Goal: Information Seeking & Learning: Compare options

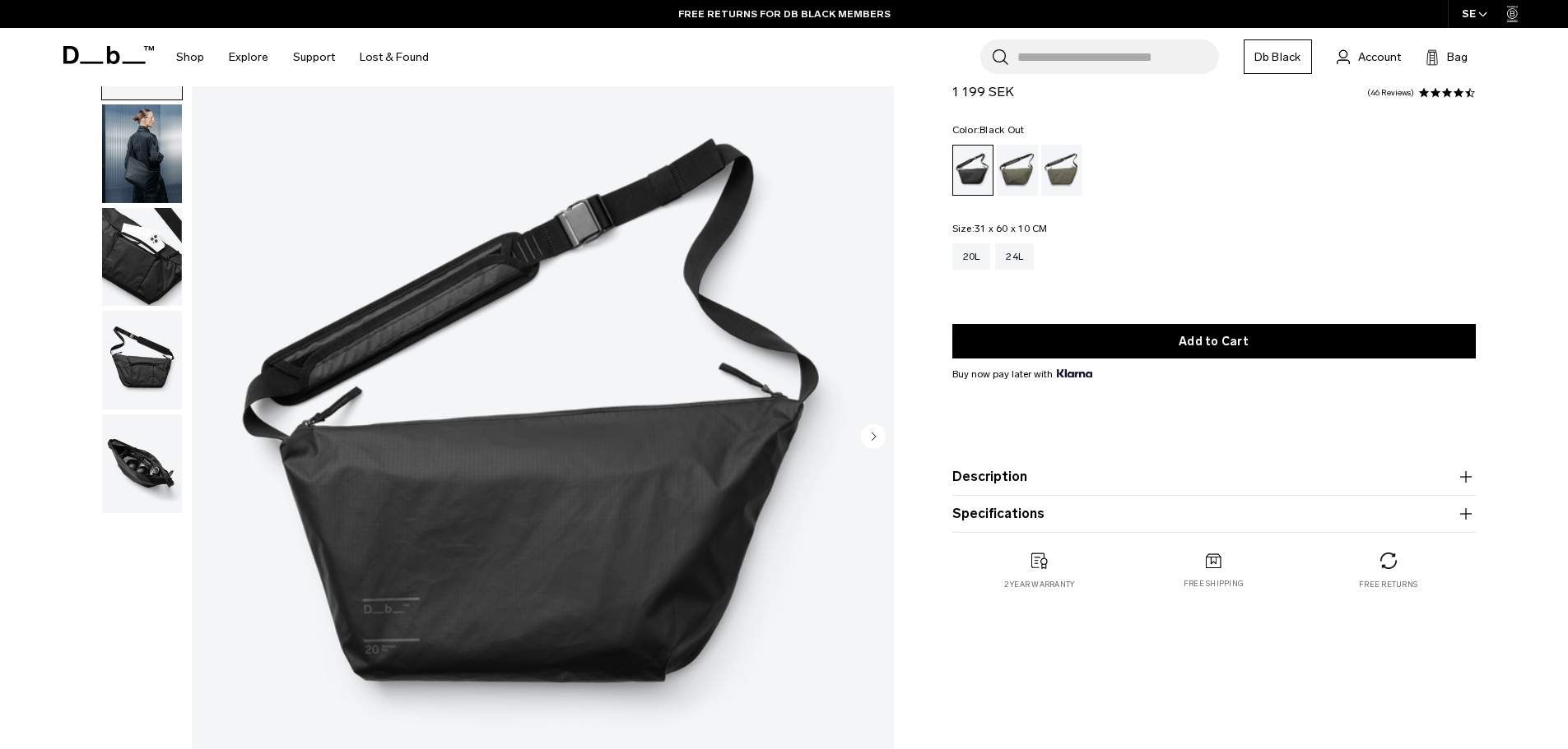
scroll to position [83, 0]
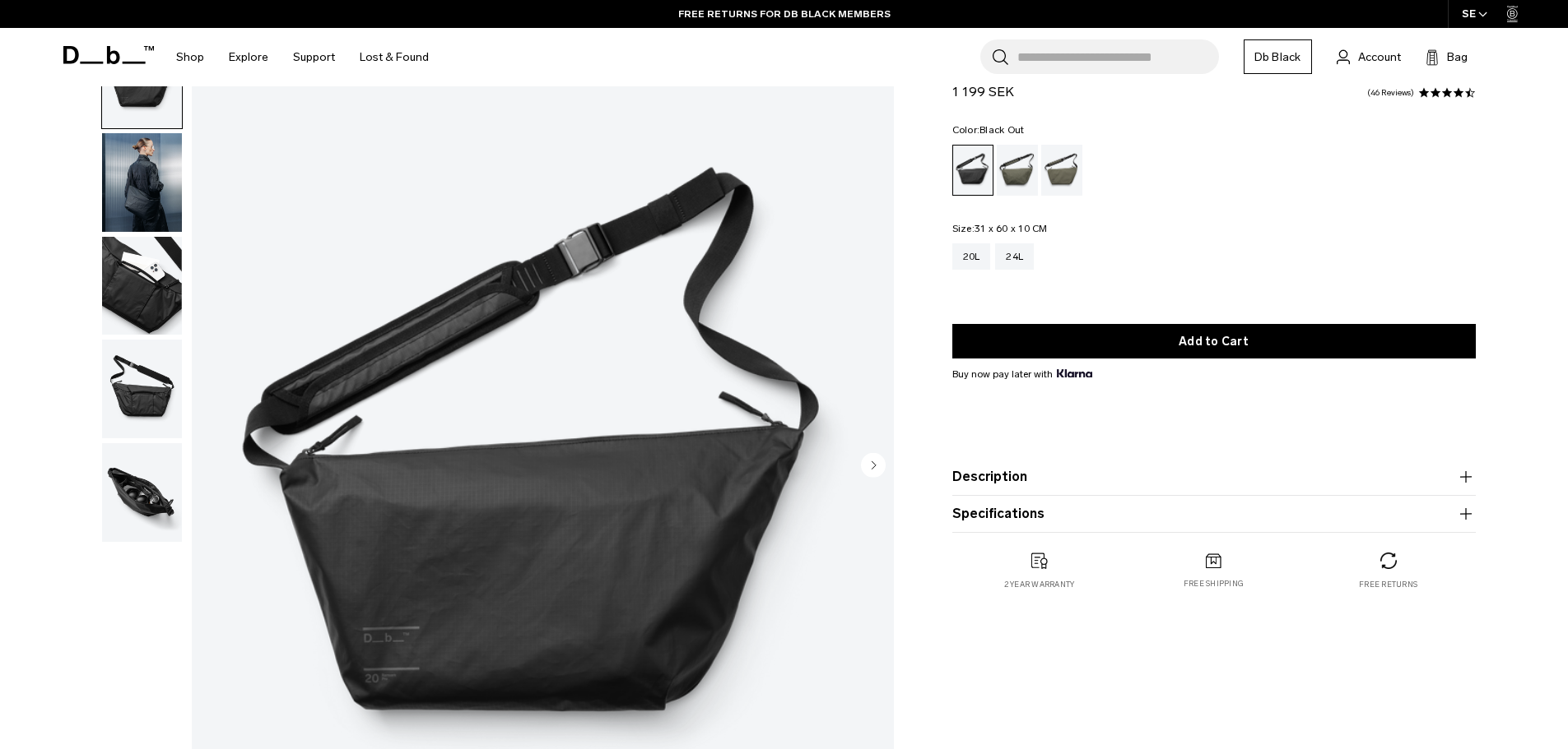
click at [137, 475] on img "button" at bounding box center [142, 493] width 80 height 99
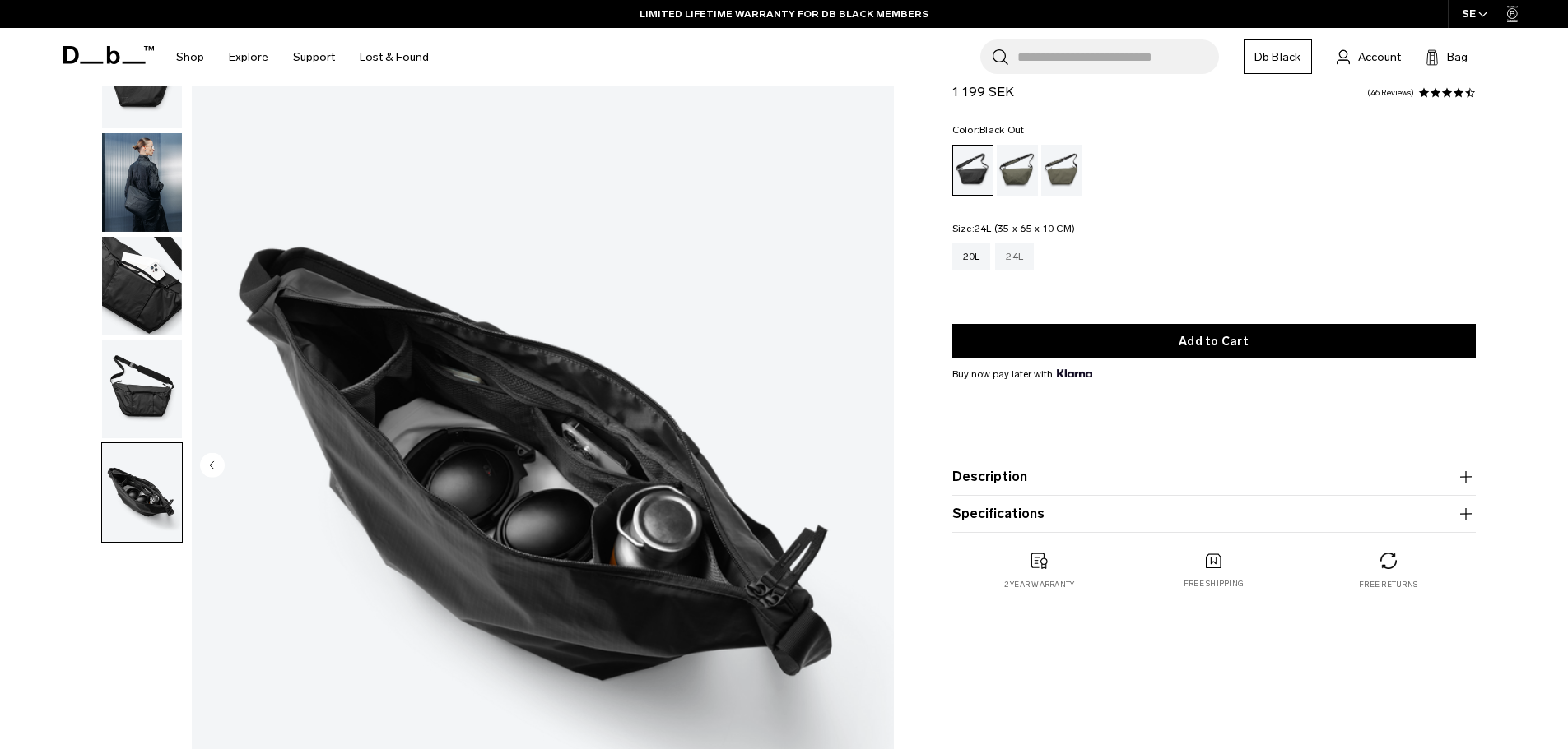
click at [1019, 259] on div "24L" at bounding box center [1014, 256] width 38 height 26
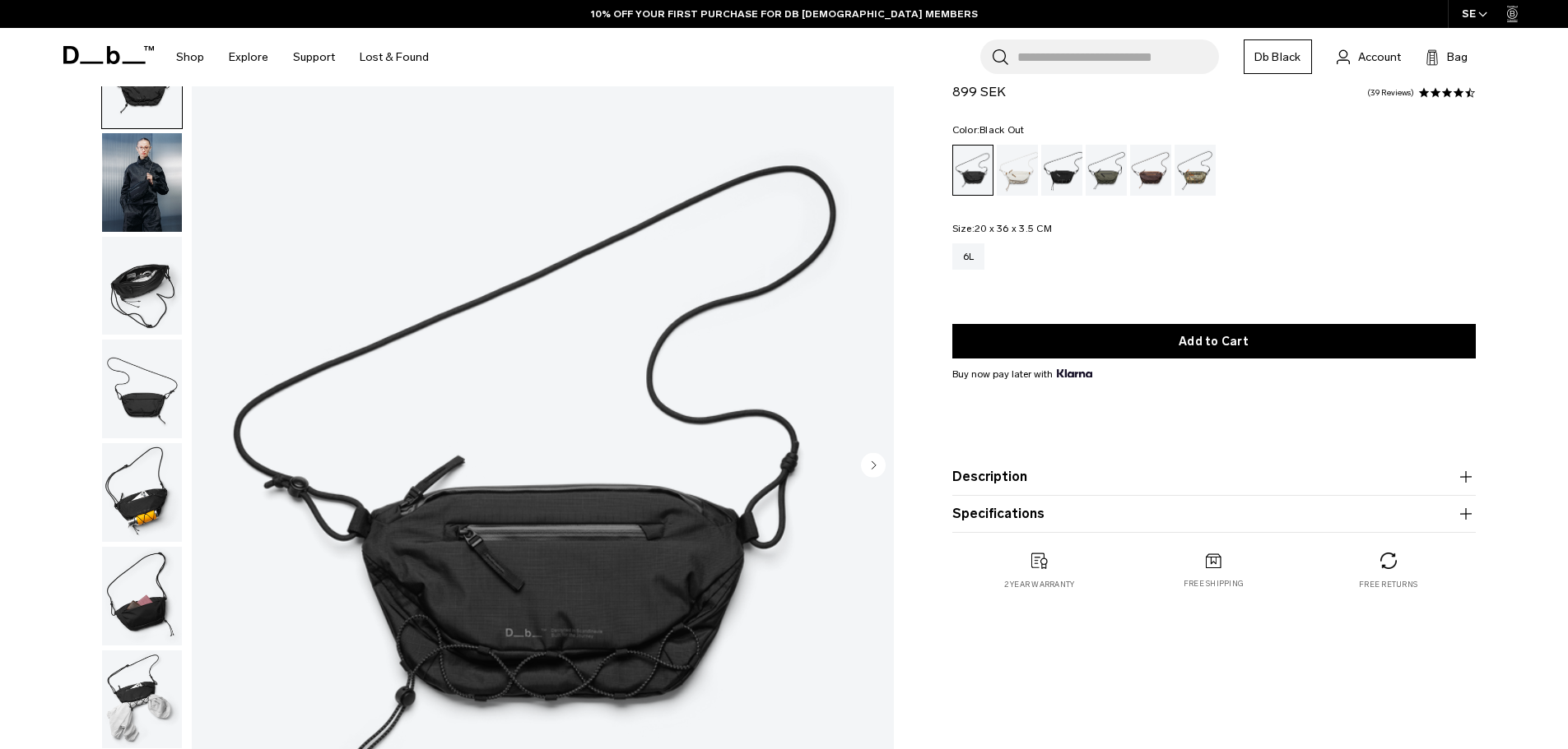
click at [138, 183] on img "button" at bounding box center [142, 182] width 80 height 99
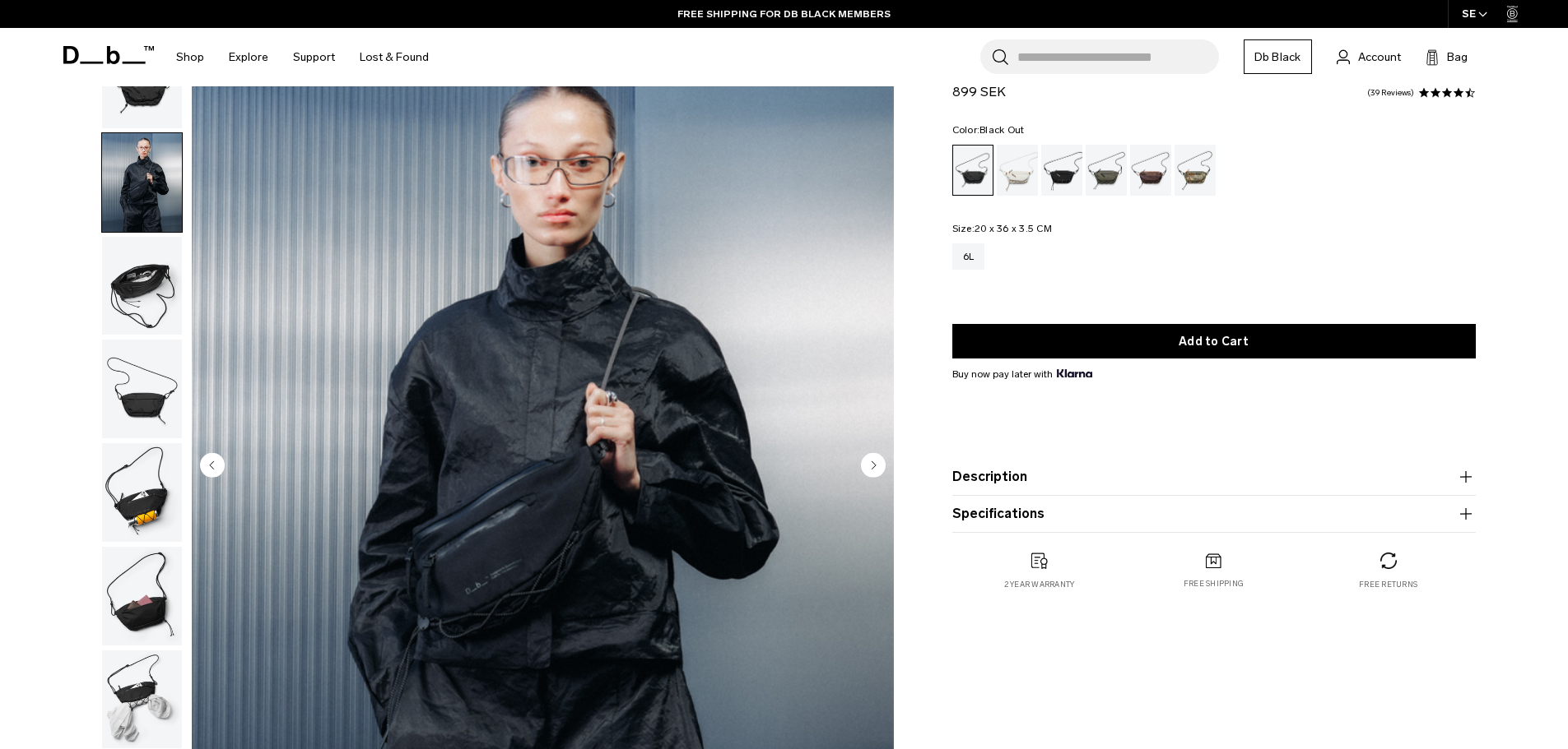
click at [154, 280] on img "button" at bounding box center [142, 286] width 80 height 99
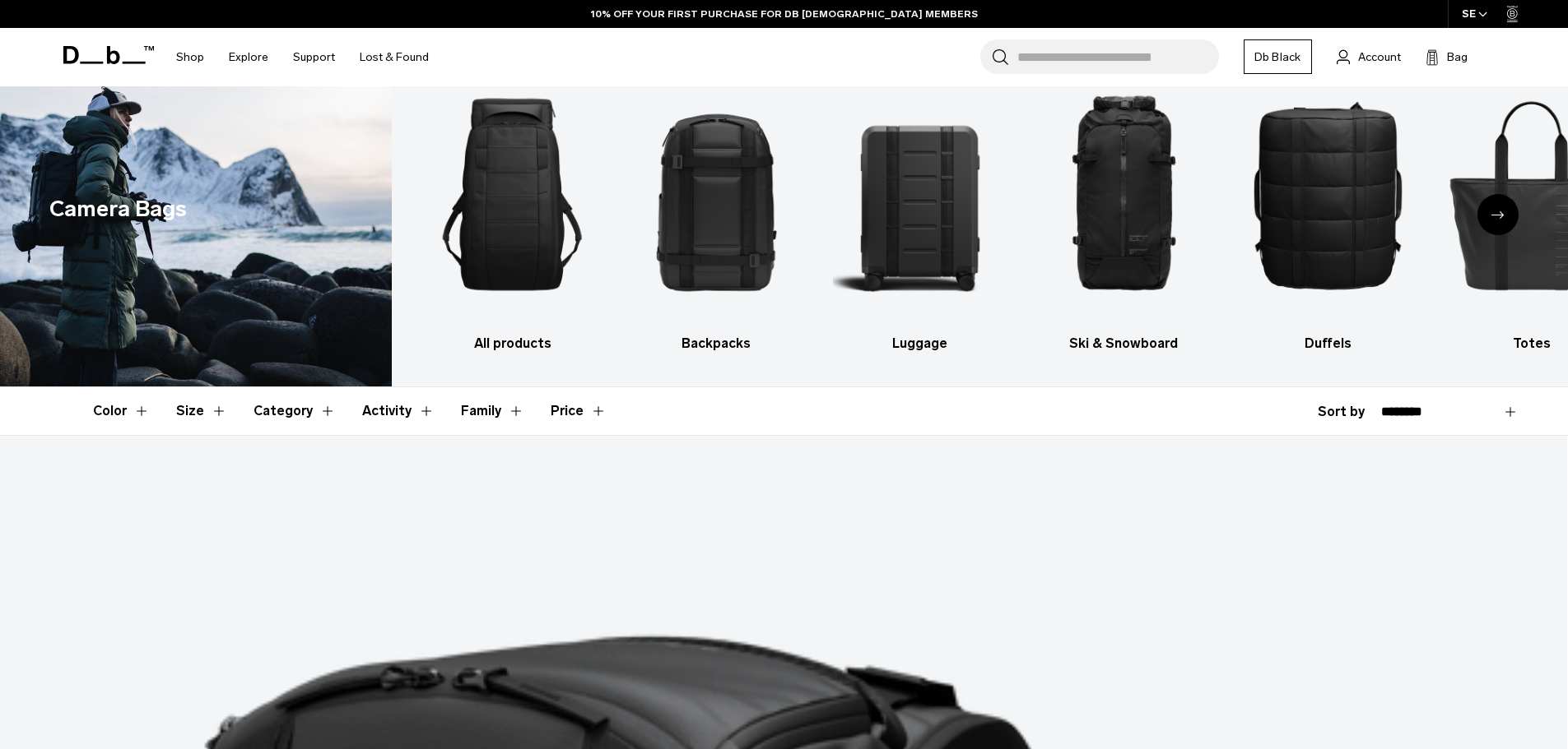
scroll to position [3192, 0]
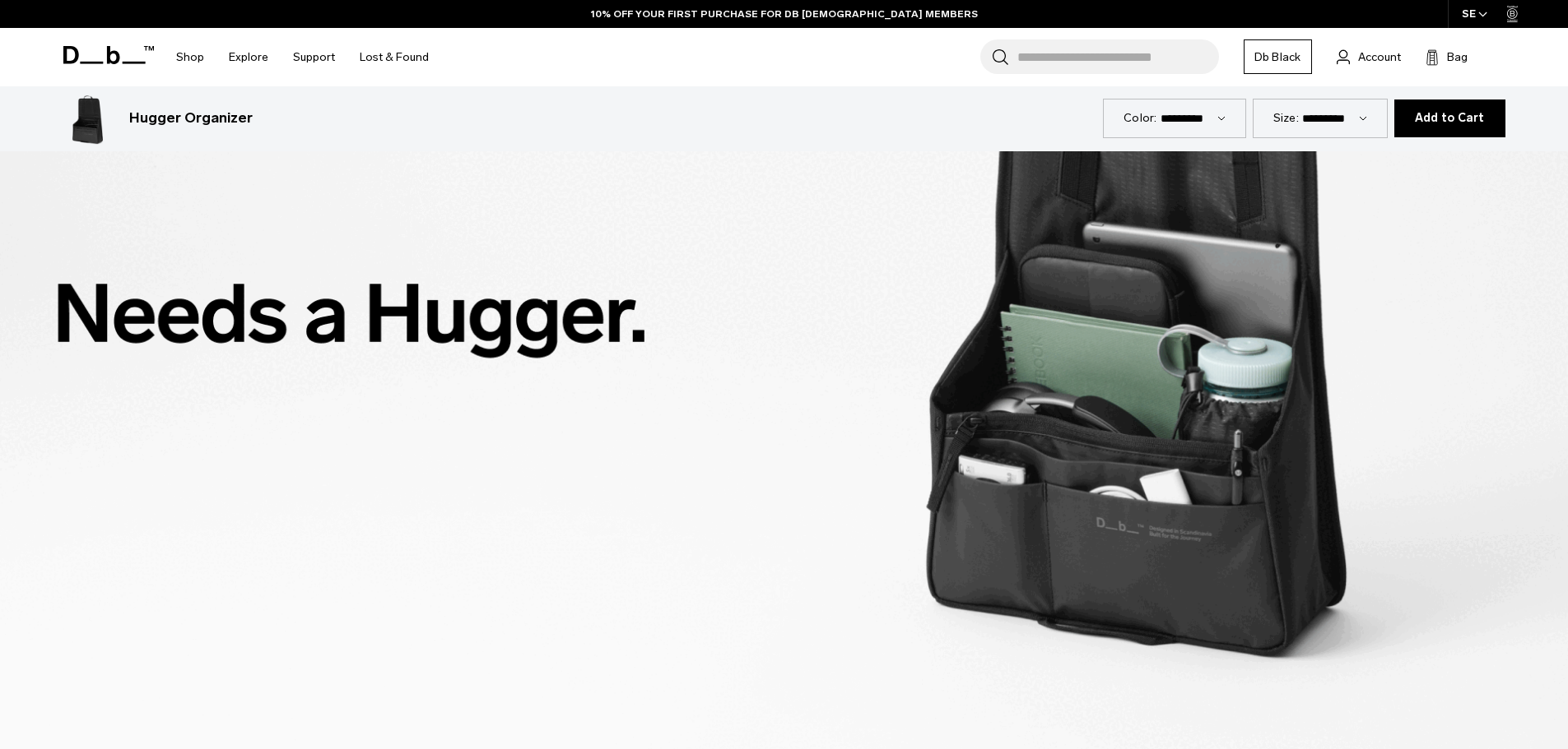
scroll to position [3114, 0]
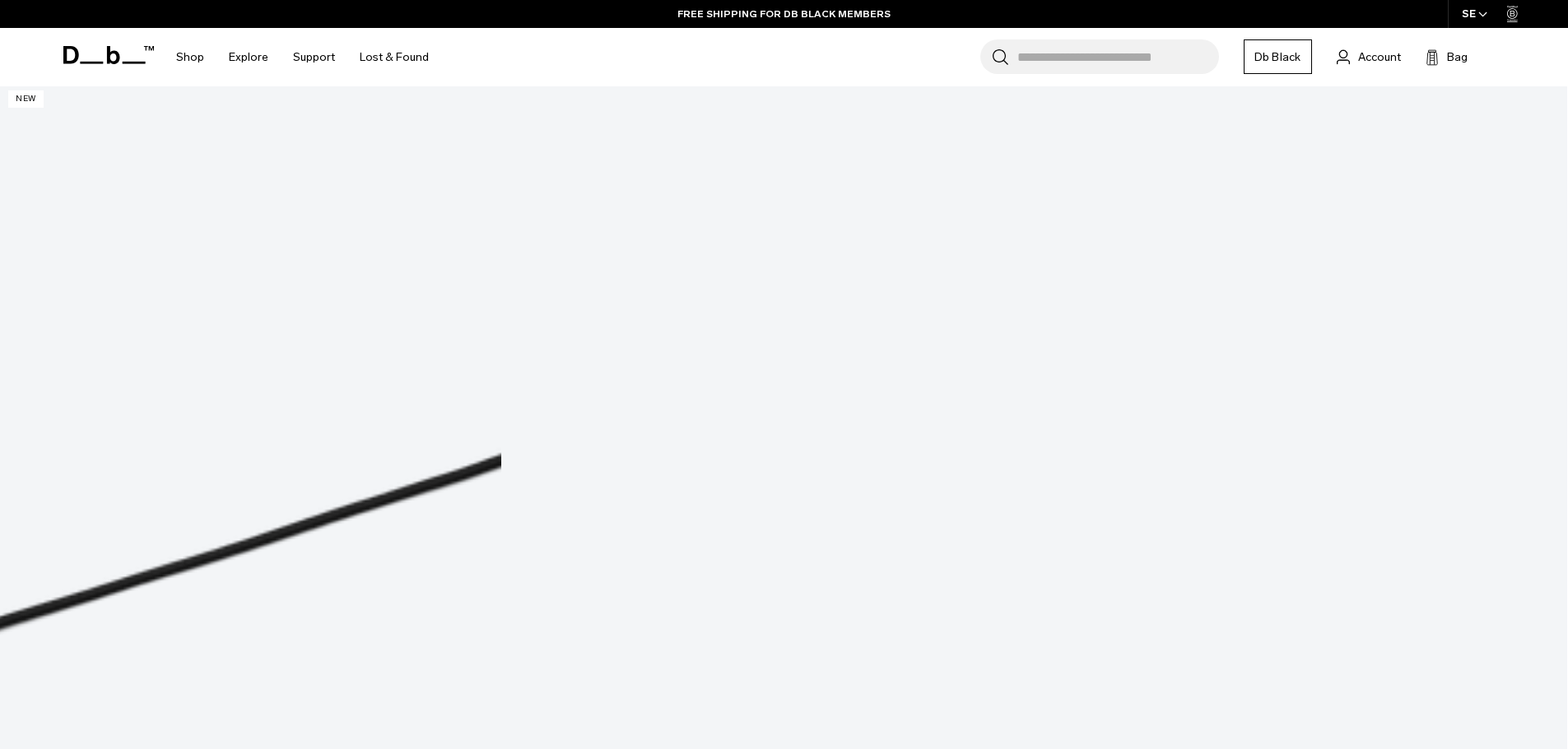
scroll to position [319, 0]
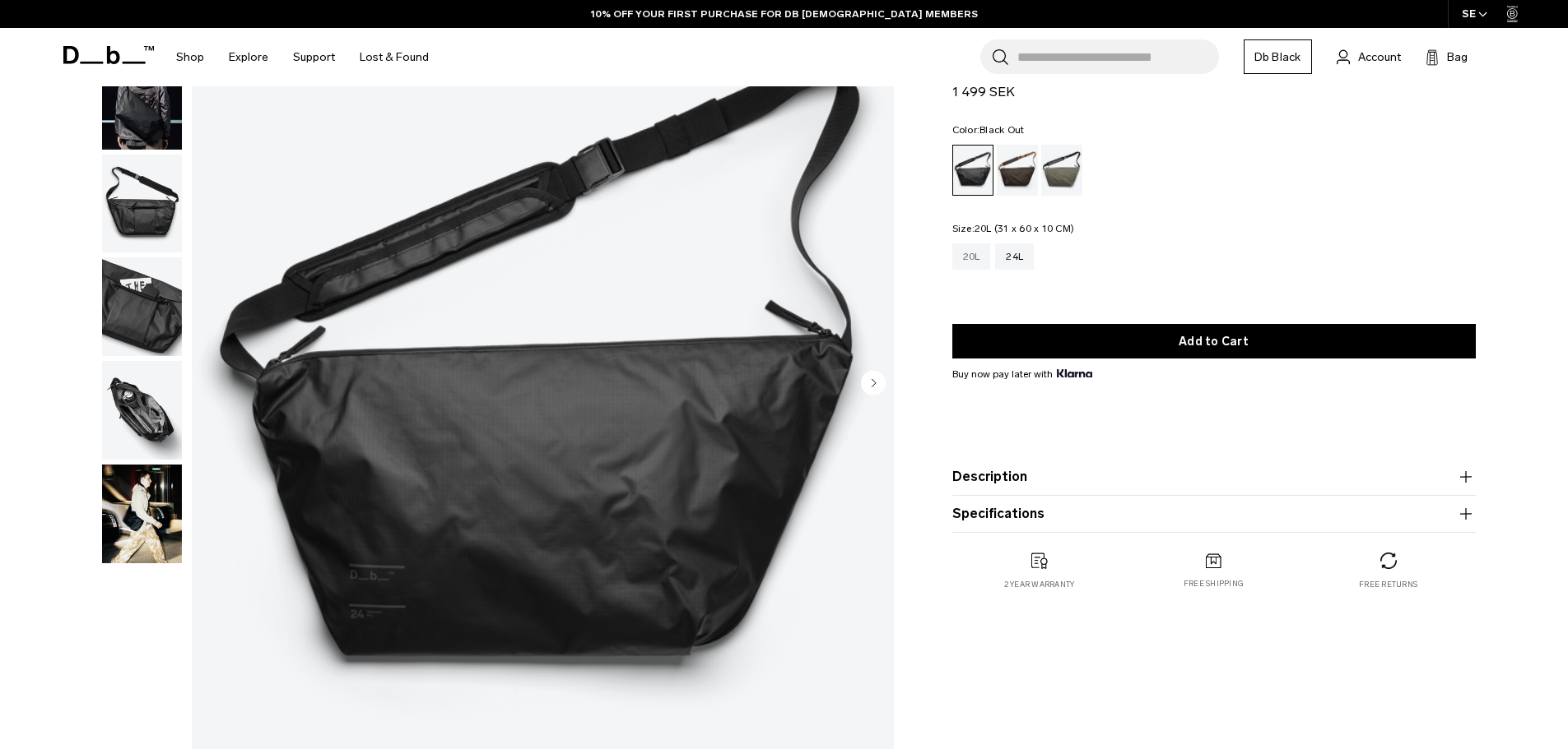
click at [977, 258] on div "20L" at bounding box center [971, 256] width 38 height 26
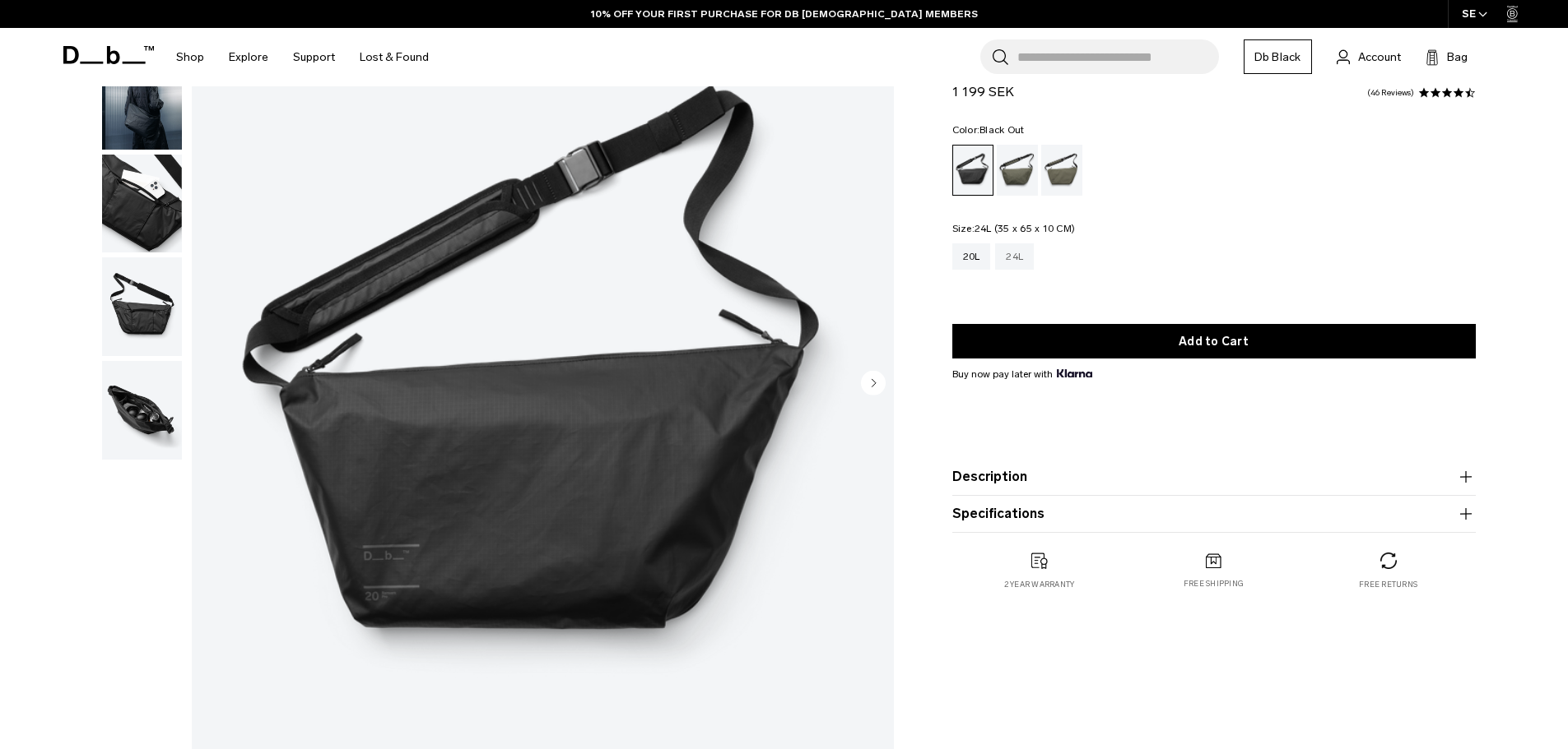
click at [1022, 253] on div "24L" at bounding box center [1014, 256] width 38 height 26
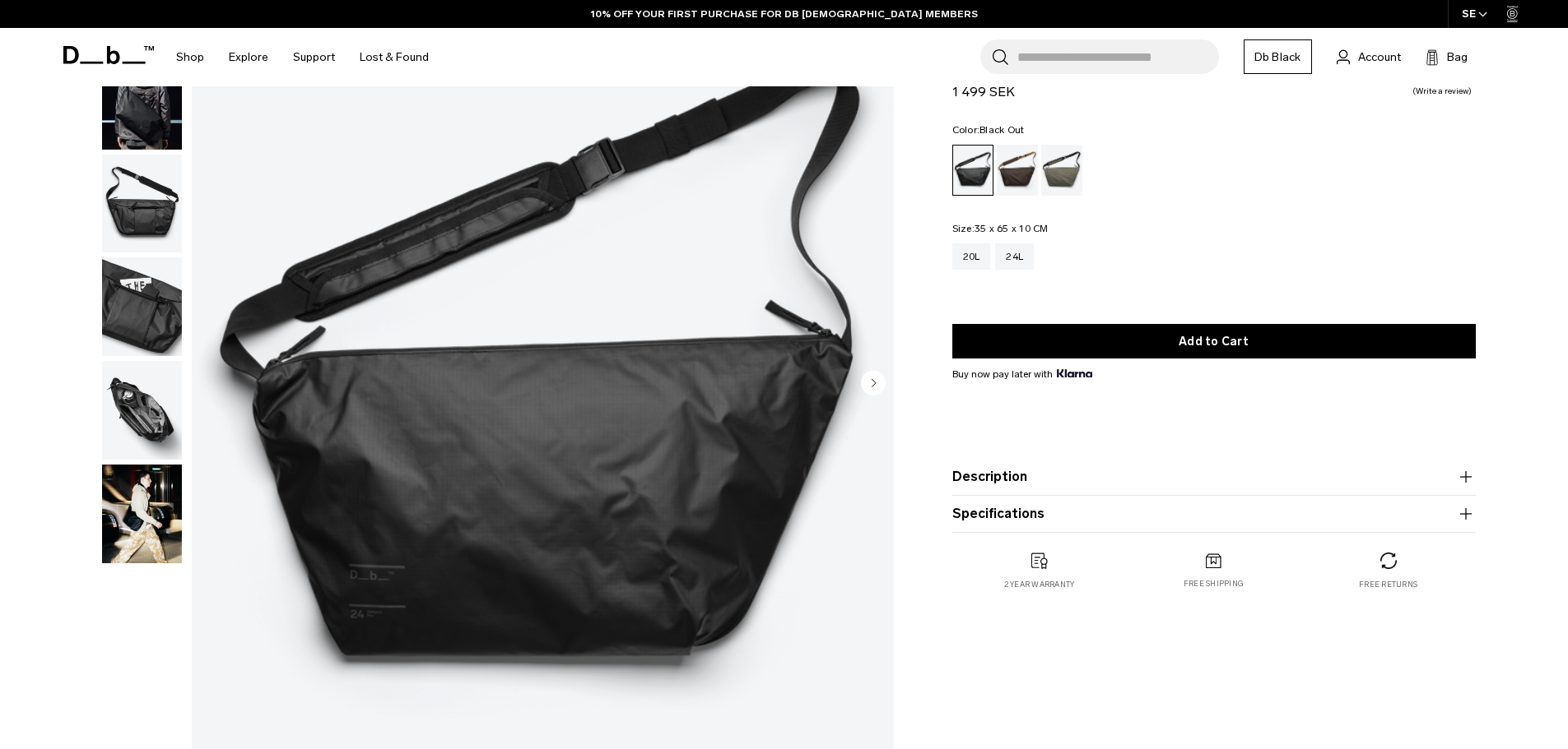
click at [127, 406] on img "button" at bounding box center [142, 411] width 80 height 99
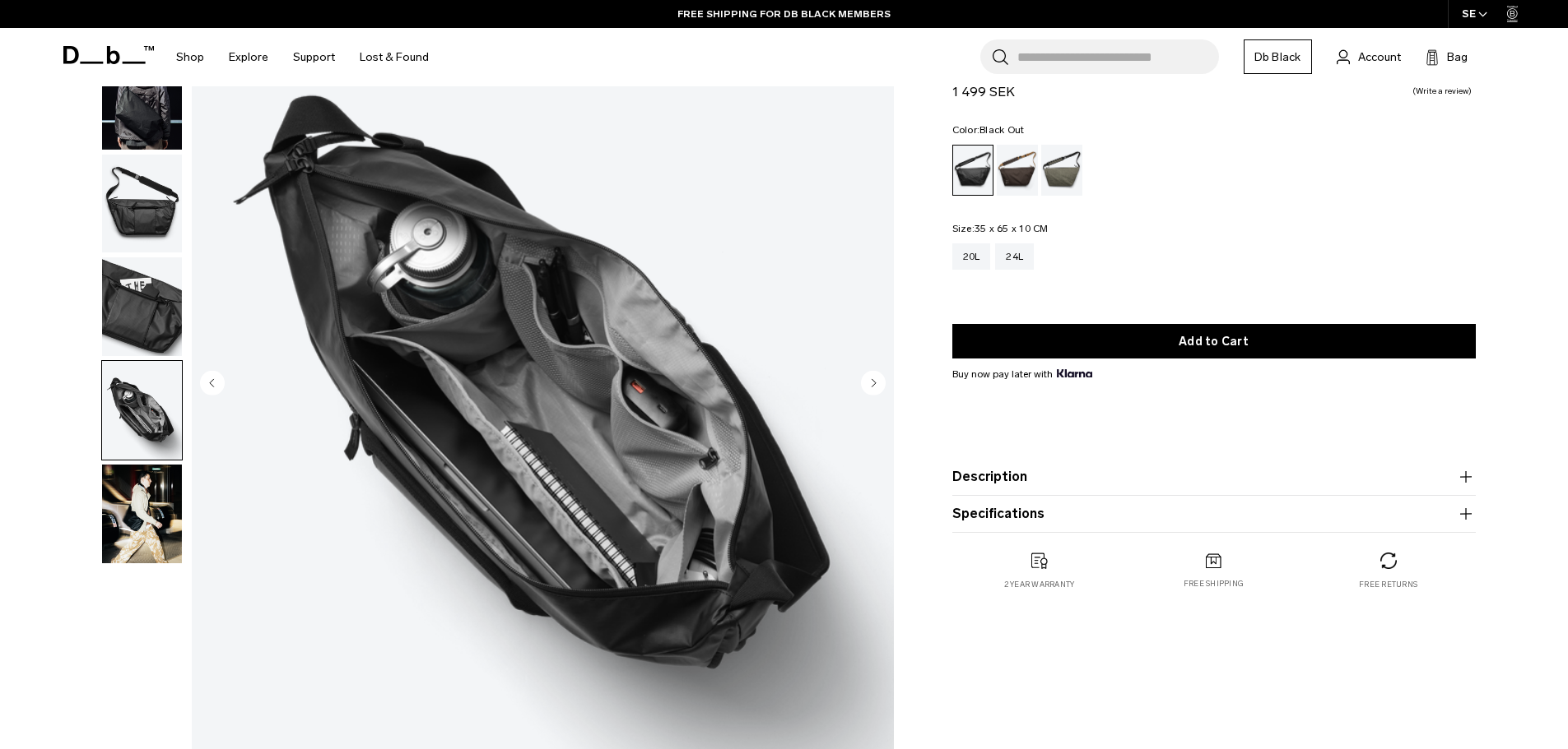
click at [151, 314] on img "button" at bounding box center [142, 307] width 80 height 99
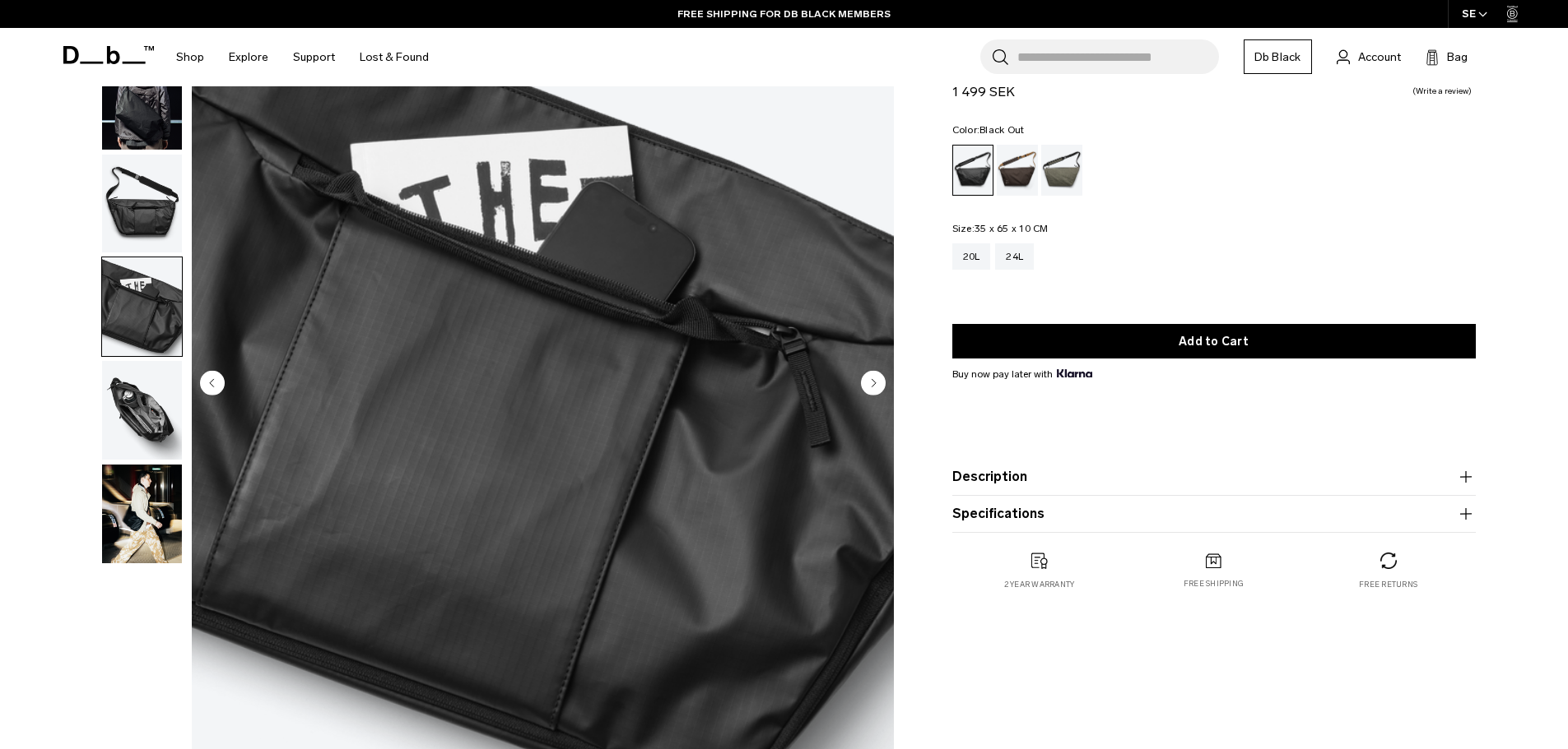
click at [130, 216] on img "button" at bounding box center [142, 204] width 80 height 99
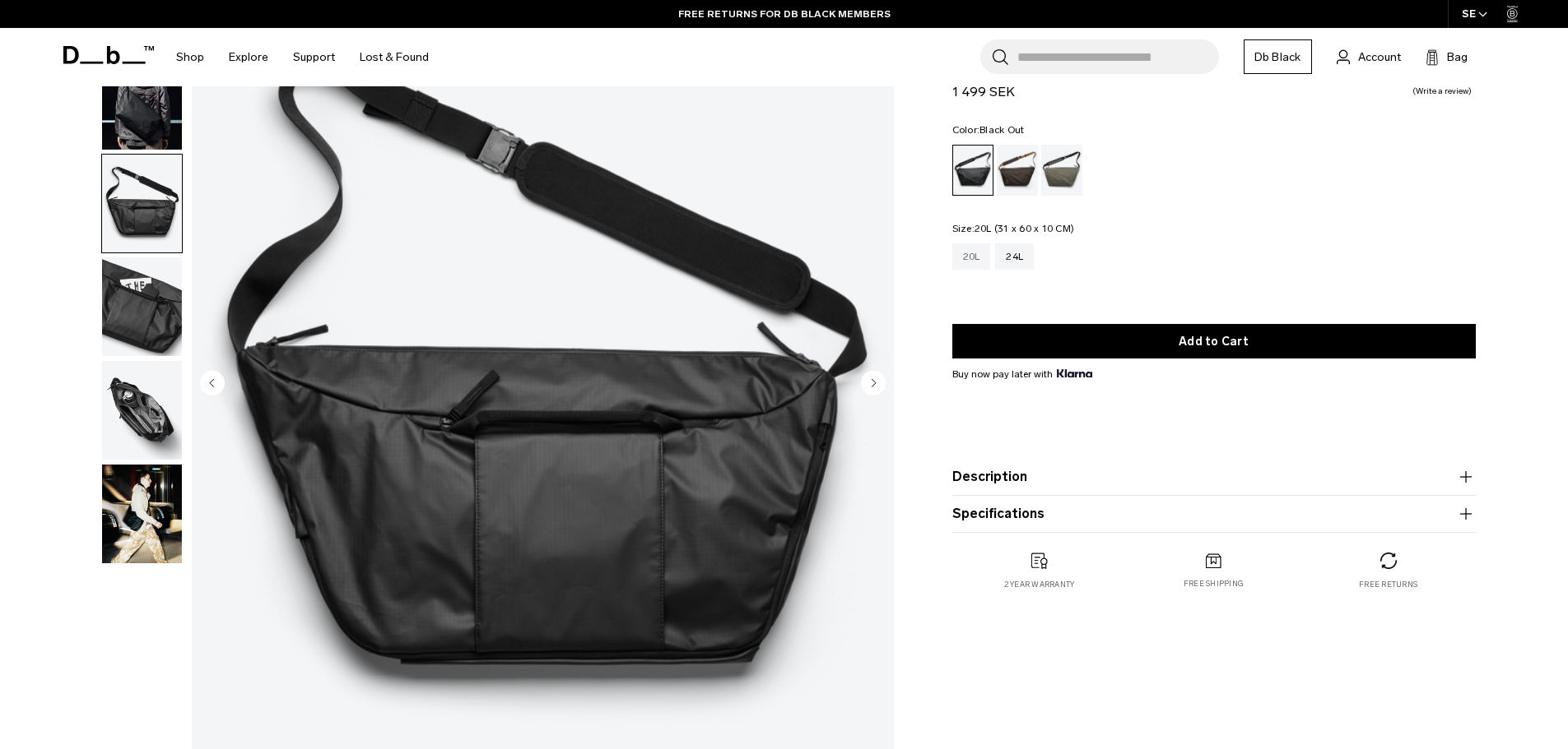
click at [965, 259] on div "20L" at bounding box center [971, 256] width 38 height 26
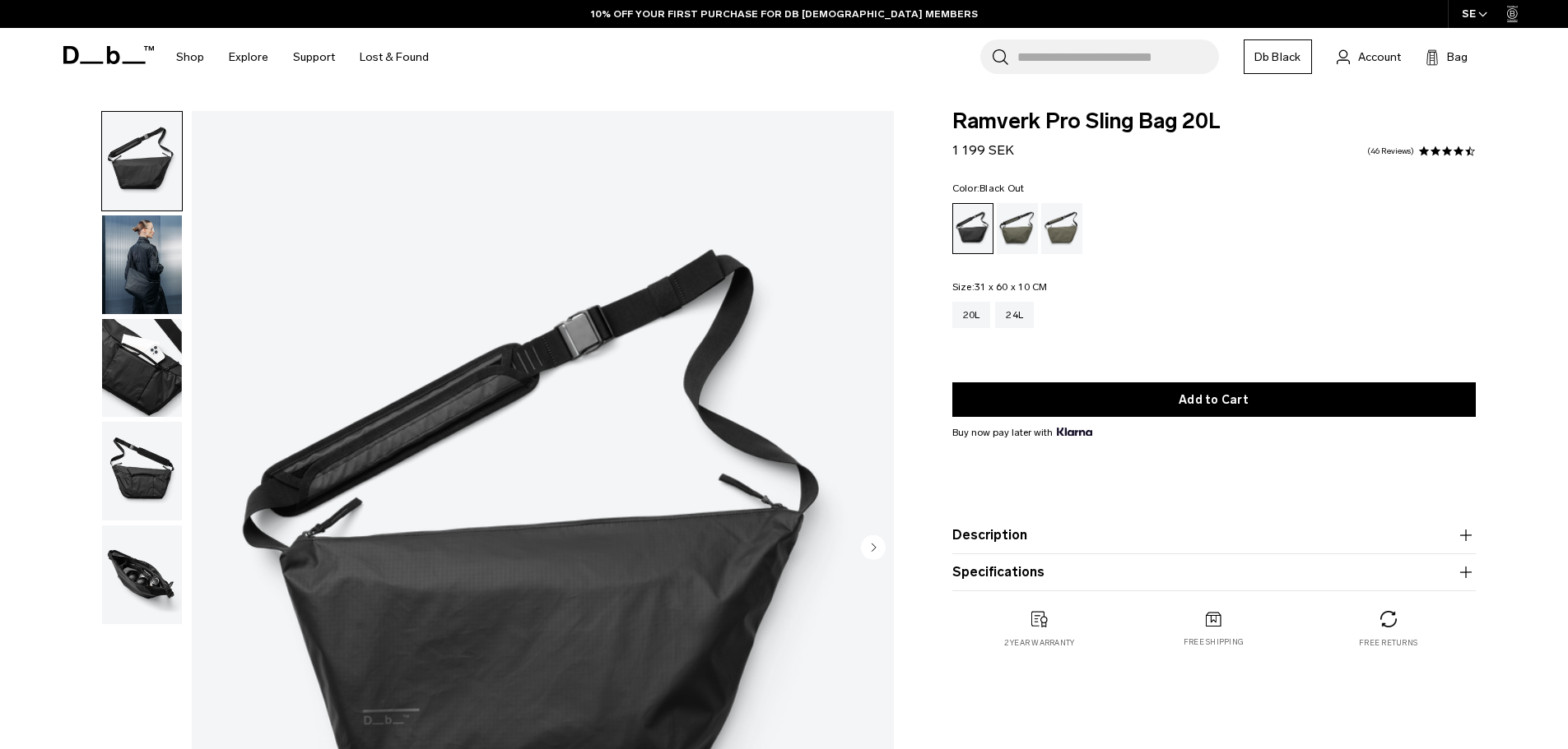
click at [142, 379] on img "button" at bounding box center [142, 369] width 80 height 99
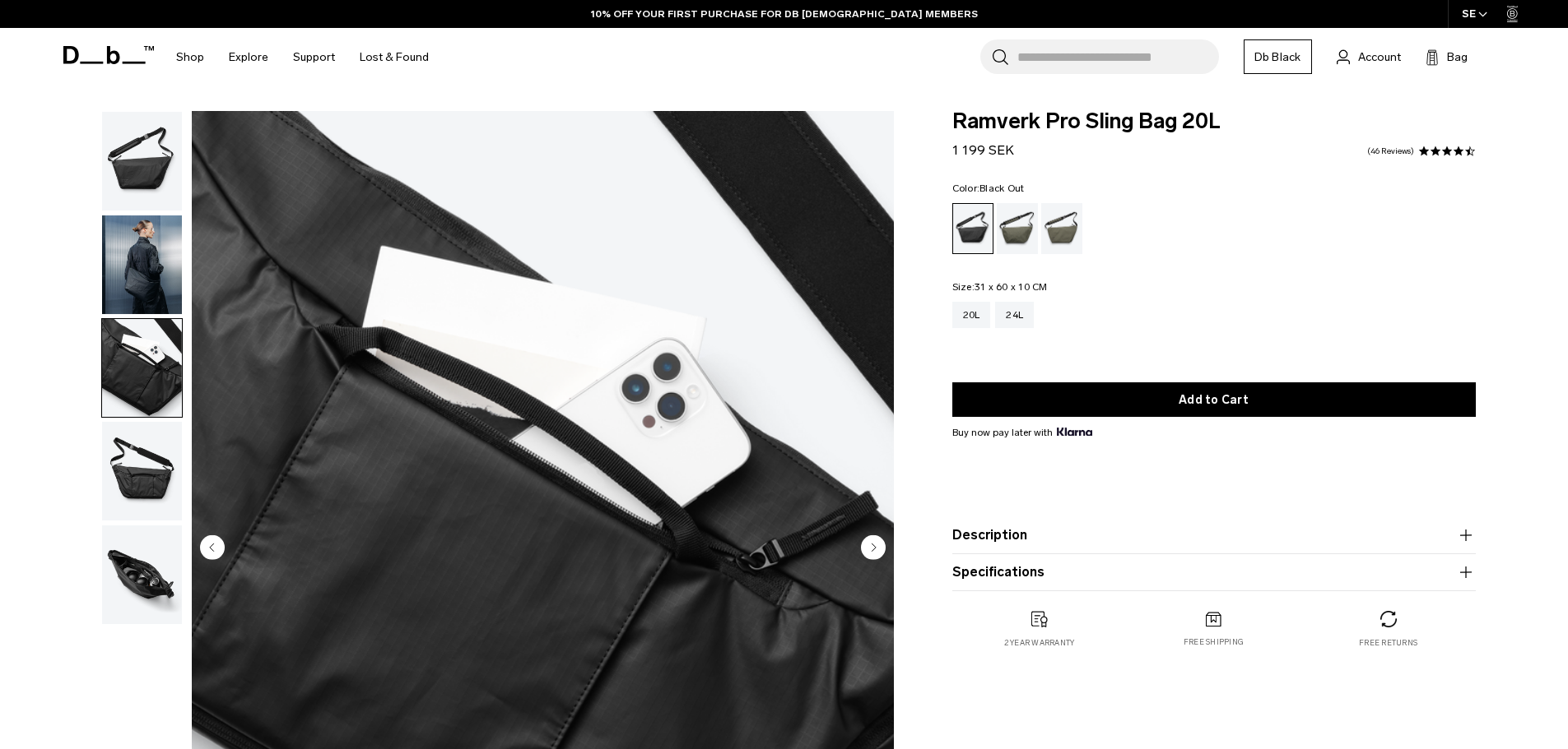
click at [147, 180] on img "button" at bounding box center [142, 161] width 80 height 99
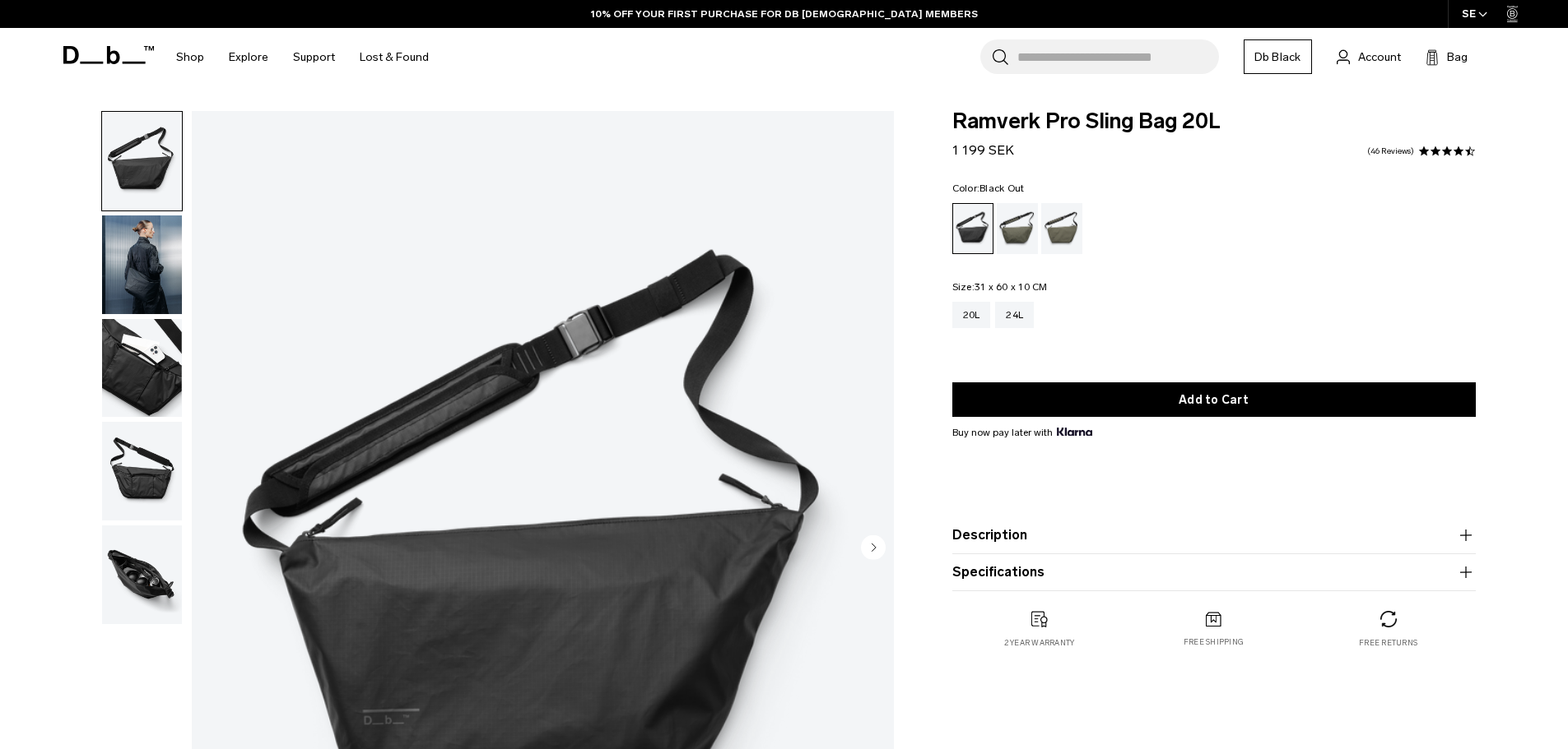
click at [136, 474] on img "button" at bounding box center [142, 471] width 80 height 99
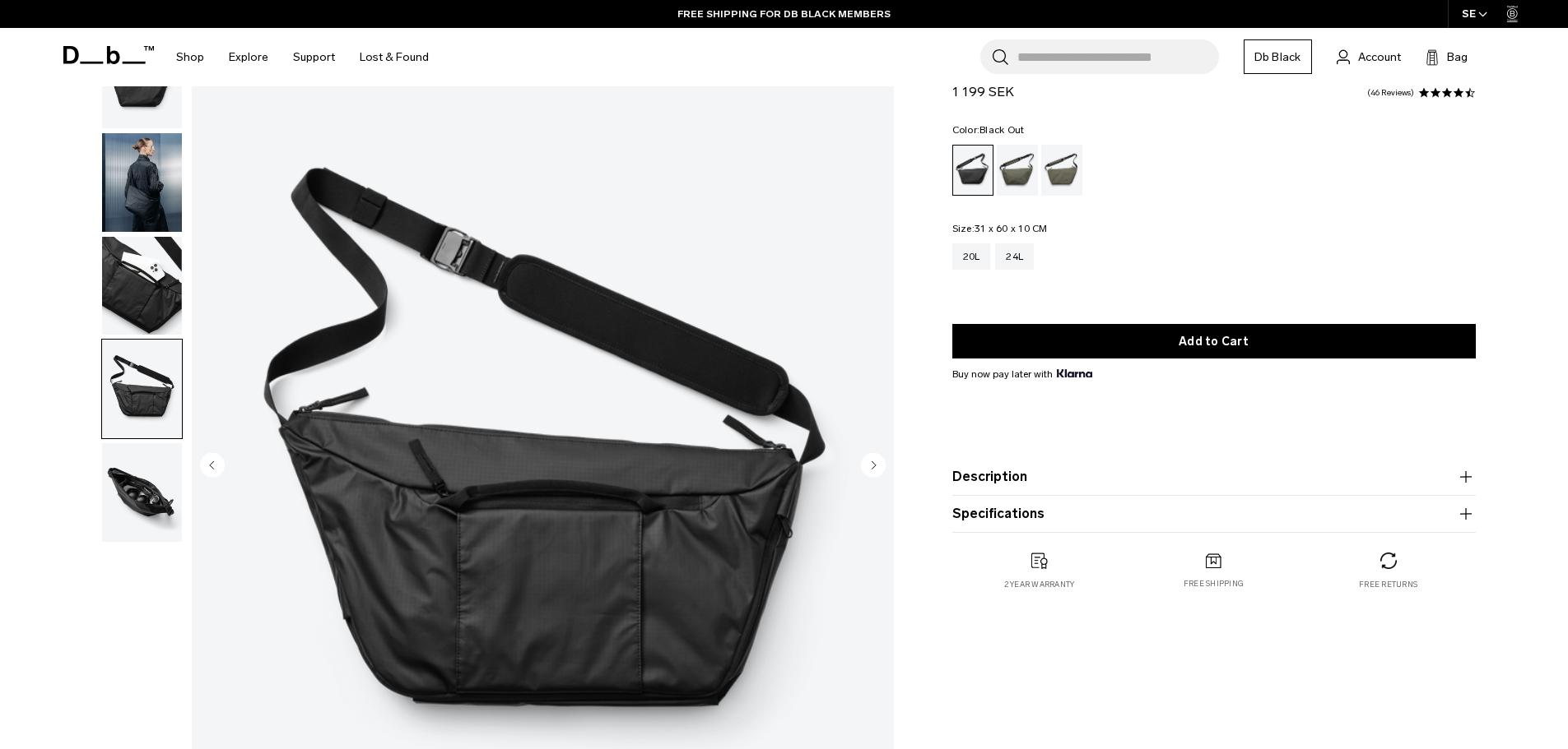
scroll to position [164, 0]
